Goal: Task Accomplishment & Management: Use online tool/utility

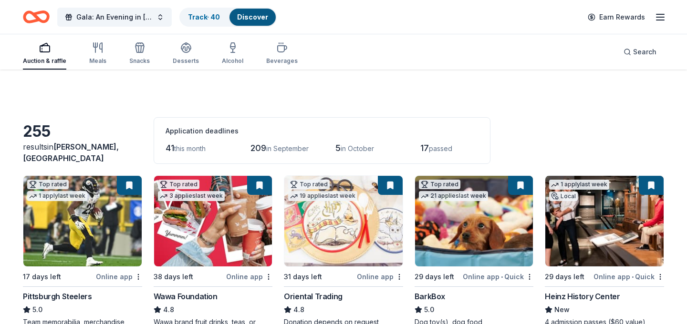
scroll to position [4235, 0]
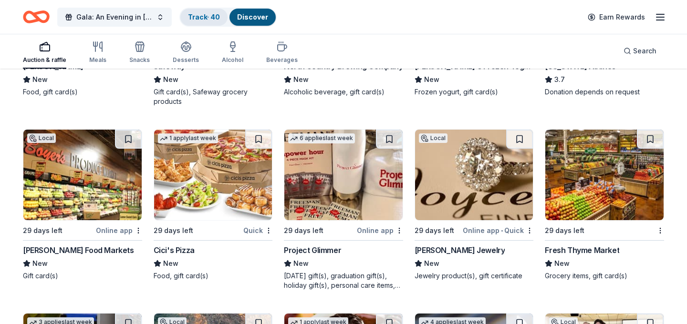
click at [205, 20] on link "Track · 40" at bounding box center [204, 17] width 32 height 8
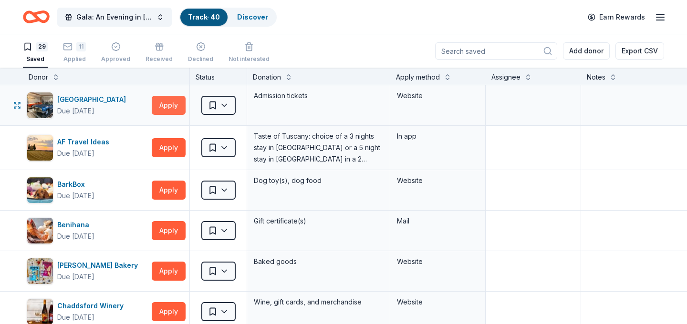
click at [176, 104] on button "Apply" at bounding box center [169, 105] width 34 height 19
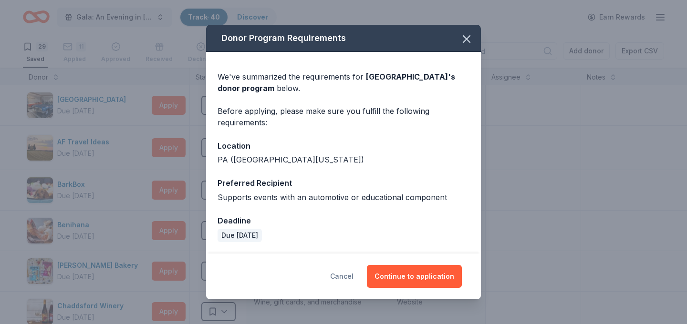
click at [354, 274] on button "Cancel" at bounding box center [341, 276] width 23 height 23
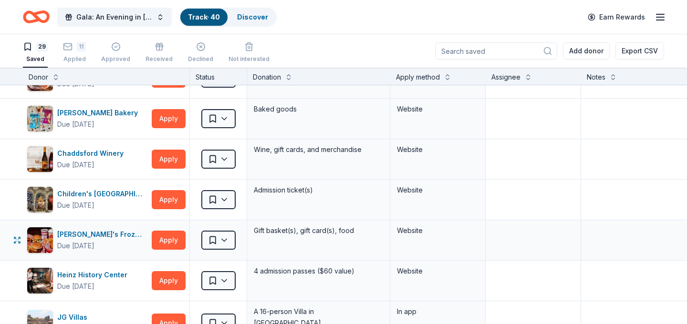
scroll to position [152, 0]
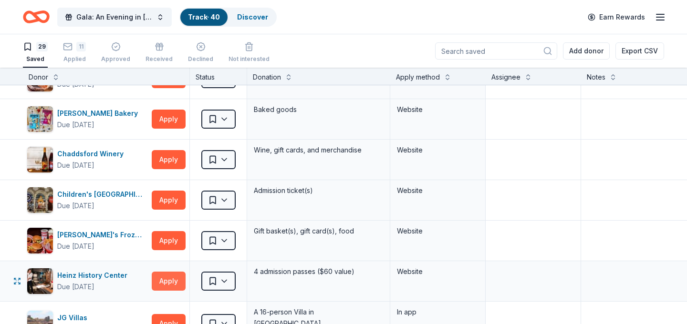
click at [175, 282] on button "Apply" at bounding box center [169, 281] width 34 height 19
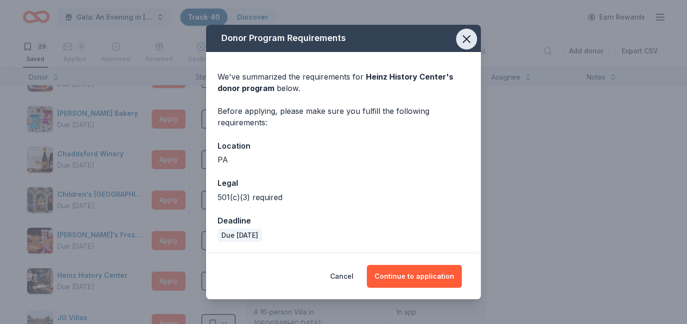
click at [469, 35] on icon "button" at bounding box center [466, 38] width 13 height 13
